Goal: Check status: Check status

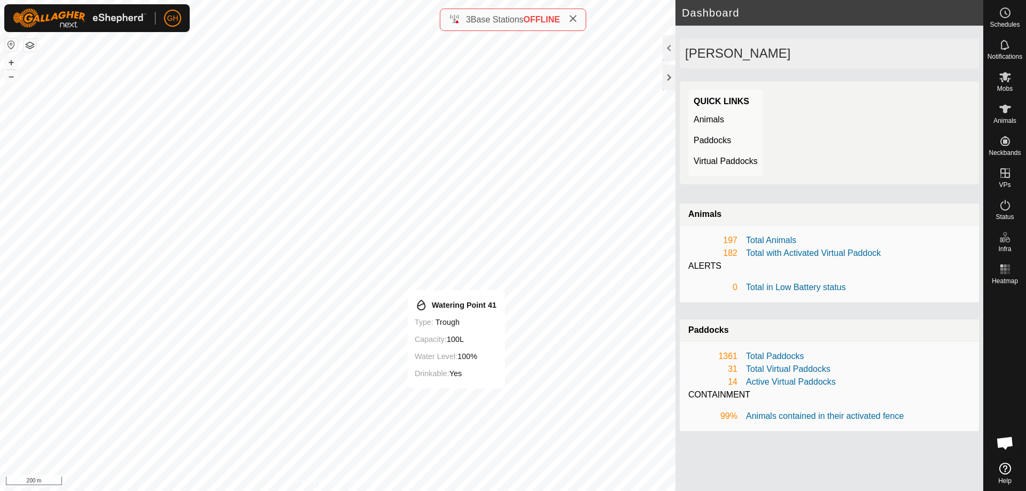
scroll to position [1677, 0]
click at [1009, 46] on icon at bounding box center [1004, 44] width 13 height 13
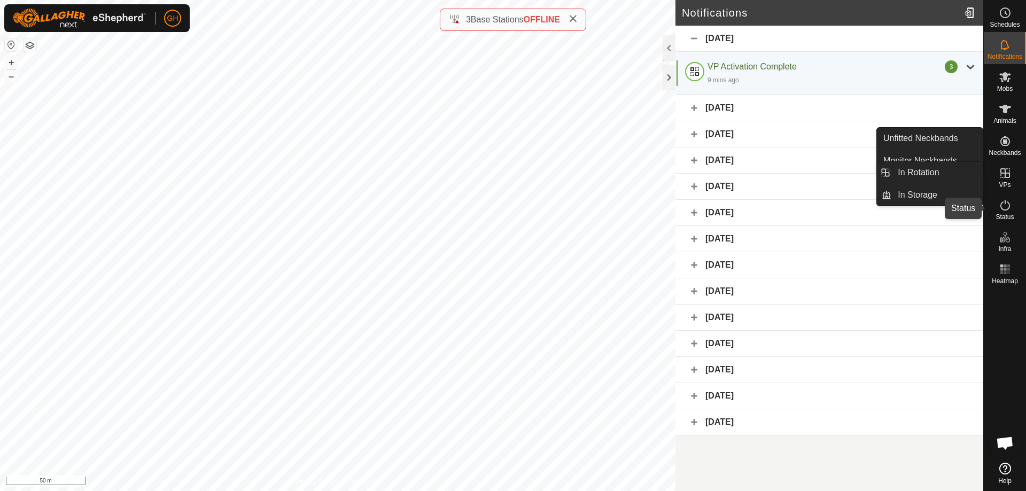
click at [1006, 207] on icon at bounding box center [1004, 205] width 13 height 13
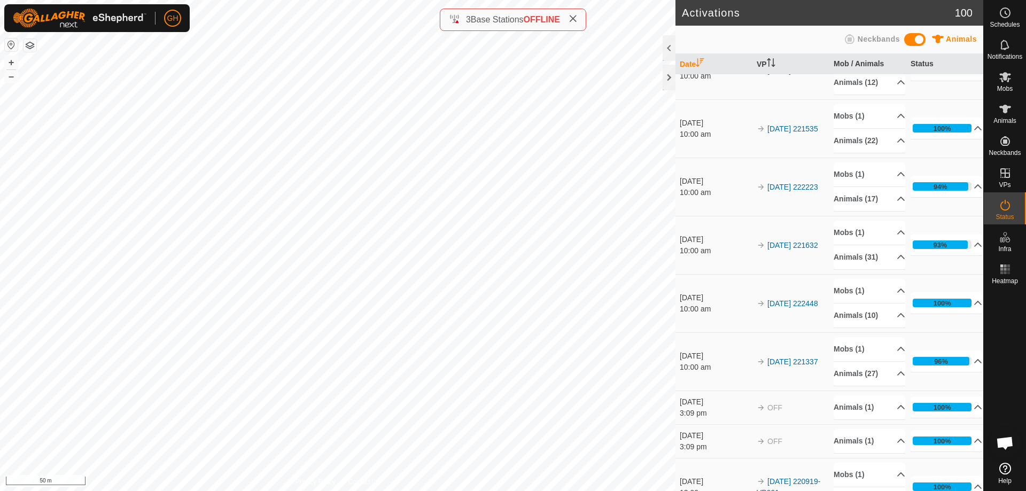
scroll to position [267, 0]
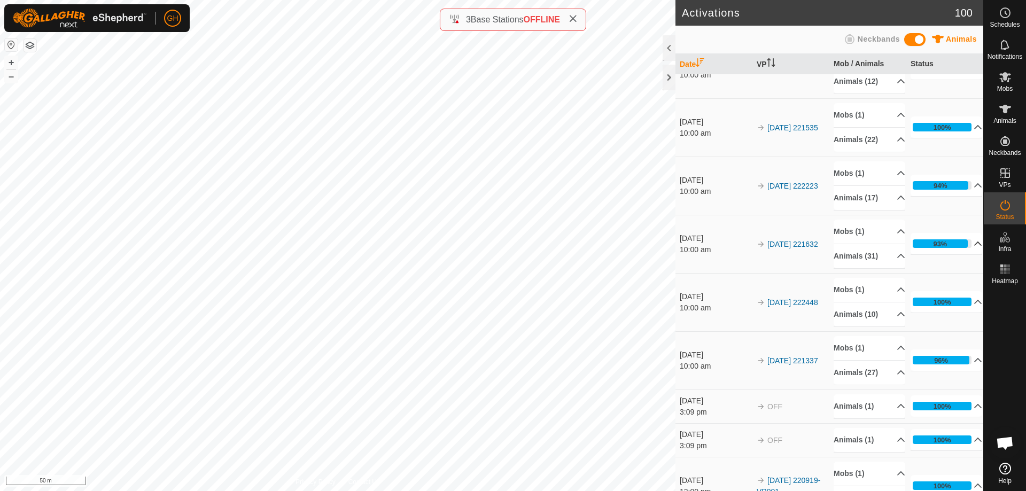
click at [963, 244] on p-accordion-header "93%" at bounding box center [946, 243] width 72 height 21
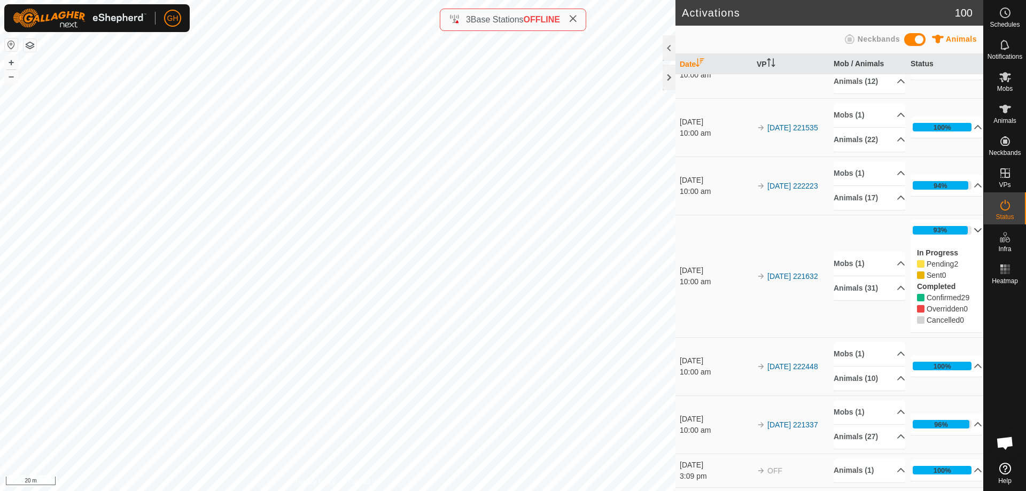
click at [24, 43] on button "button" at bounding box center [30, 45] width 13 height 13
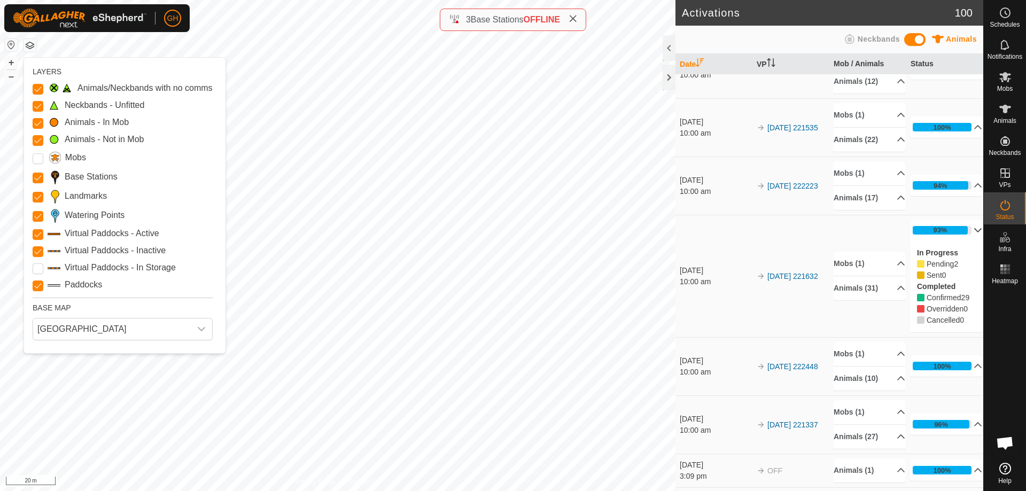
click at [26, 44] on button "button" at bounding box center [30, 45] width 13 height 13
